Goal: Find specific page/section: Find specific page/section

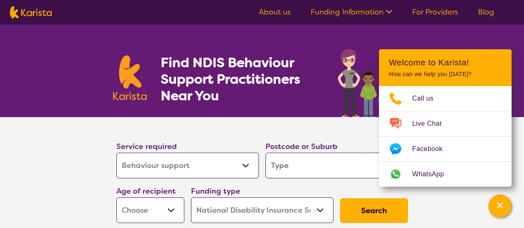
select select "Behaviour support"
select select "NDIS"
select select "Behaviour support"
select select "NDIS"
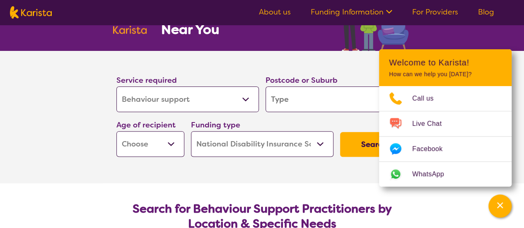
scroll to position [67, 0]
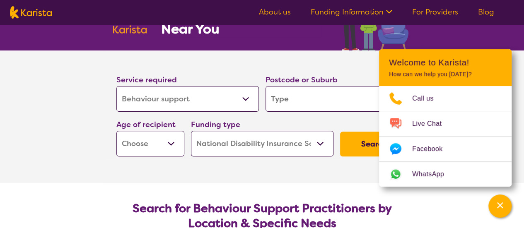
click at [243, 101] on select "Allied Health Assistant Assessment ([MEDICAL_DATA] or [MEDICAL_DATA]) Behaviour…" at bounding box center [187, 99] width 142 height 26
click at [63, 133] on section "Service required Allied Health Assistant Assessment ([MEDICAL_DATA] or [MEDICAL…" at bounding box center [262, 117] width 524 height 132
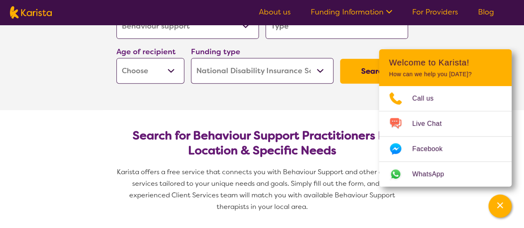
scroll to position [140, 0]
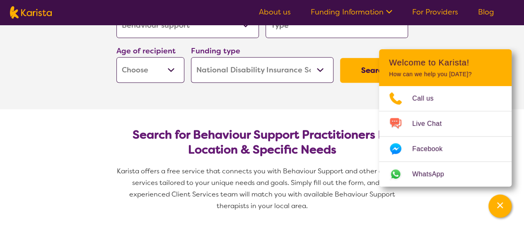
click at [271, 74] on select "Home Care Package (HCP) National Disability Insurance Scheme (NDIS) I don't know" at bounding box center [262, 70] width 142 height 26
click at [159, 93] on section "Service required Allied Health Assistant Assessment ([MEDICAL_DATA] or [MEDICAL…" at bounding box center [261, 43] width 331 height 132
click at [163, 75] on select "Early Childhood - 0 to 9 Child - 10 to 11 Adolescent - 12 to 17 Adult - 18 to 6…" at bounding box center [150, 70] width 68 height 26
select select "EC"
click at [116, 57] on select "Early Childhood - 0 to 9 Child - 10 to 11 Adolescent - 12 to 17 Adult - 18 to 6…" at bounding box center [150, 70] width 68 height 26
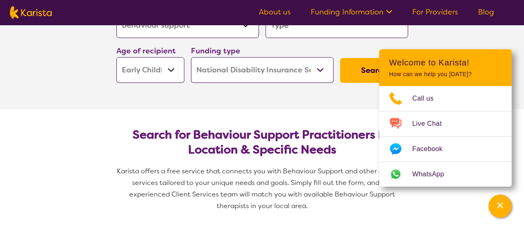
select select "EC"
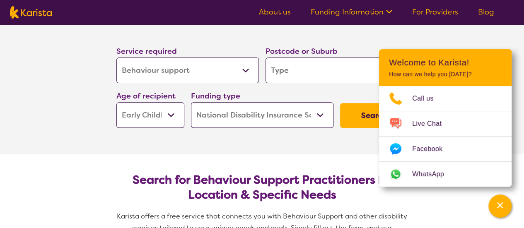
click at [169, 65] on select "Allied Health Assistant Assessment ([MEDICAL_DATA] or [MEDICAL_DATA]) Behaviour…" at bounding box center [187, 71] width 142 height 26
